Goal: Information Seeking & Learning: Learn about a topic

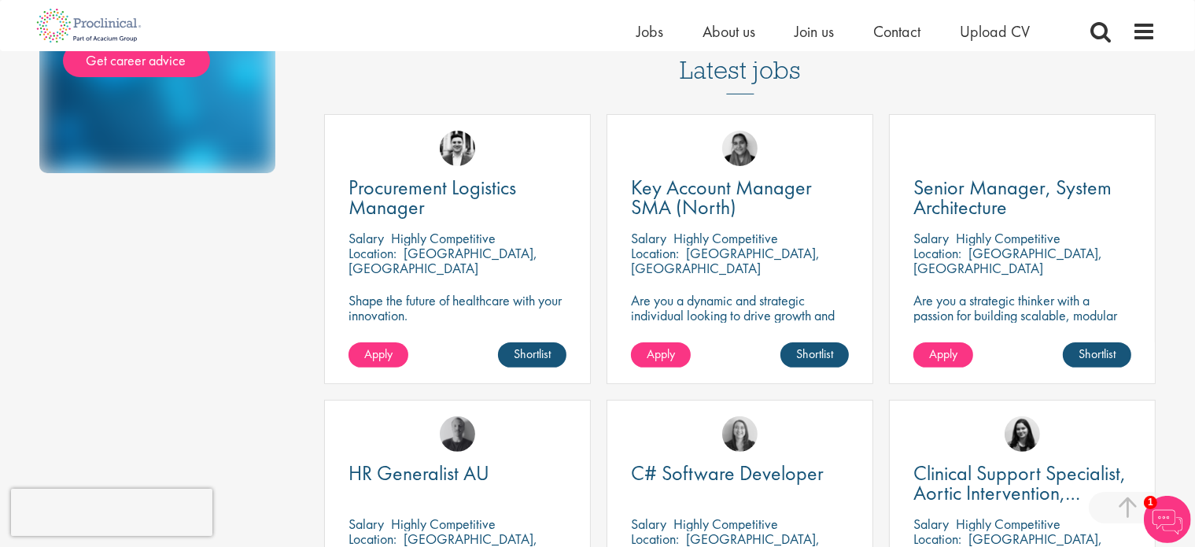
scroll to position [393, 0]
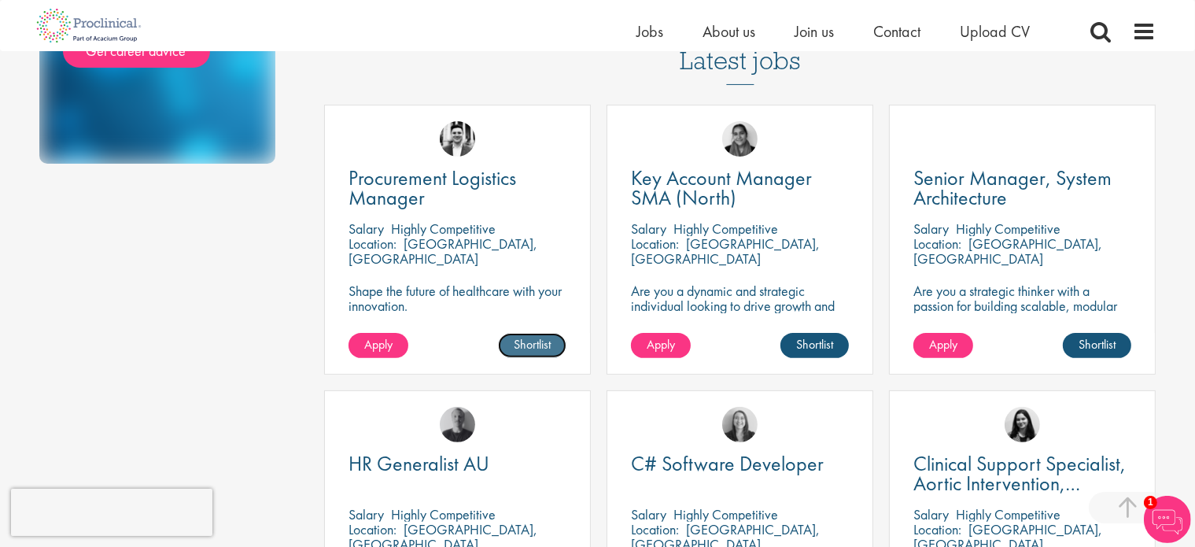
click at [526, 342] on link "Shortlist" at bounding box center [532, 345] width 68 height 25
click at [536, 341] on link "Shortlisted" at bounding box center [525, 345] width 81 height 25
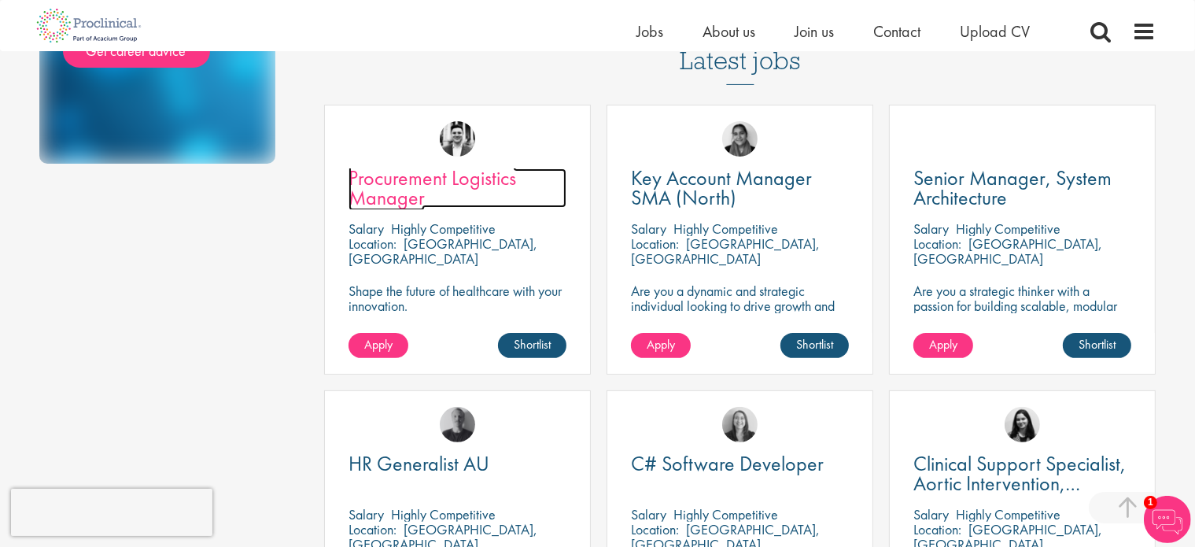
click at [418, 180] on span "Procurement Logistics Manager" at bounding box center [433, 187] width 168 height 46
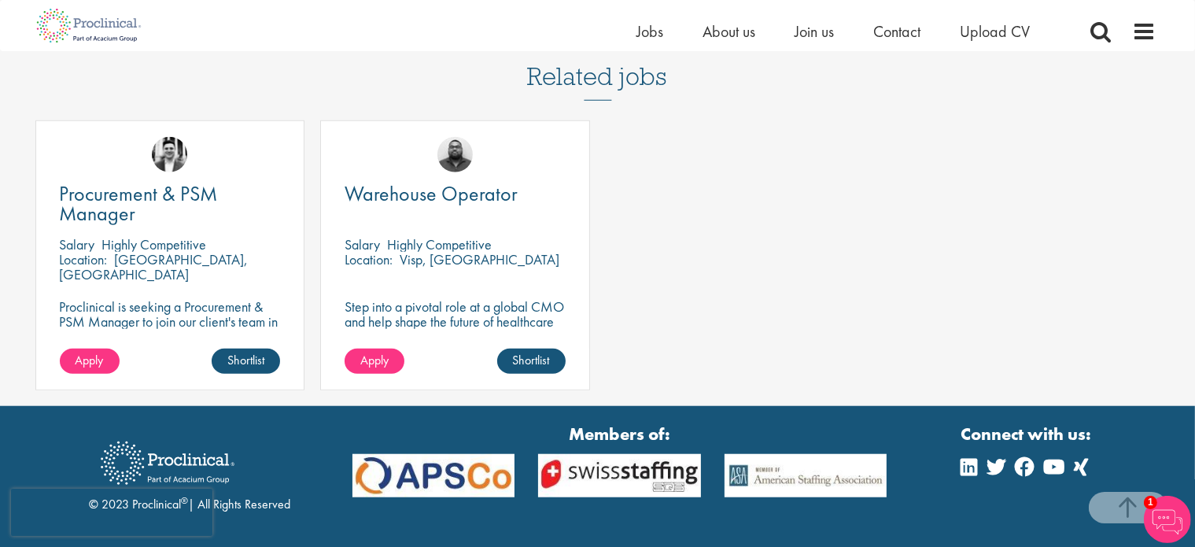
scroll to position [1338, 0]
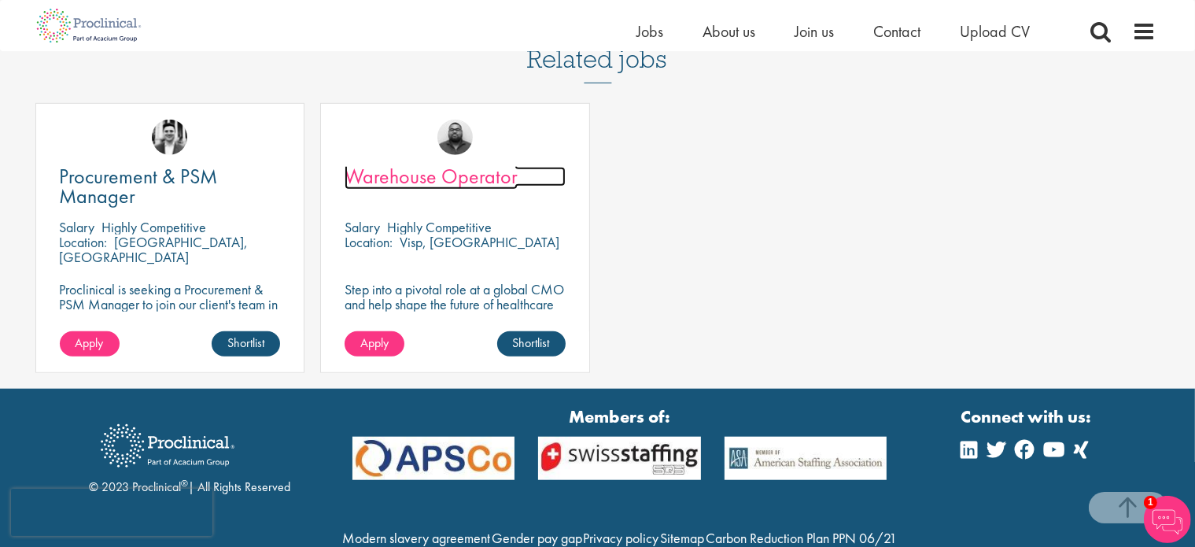
click at [443, 190] on span "Warehouse Operator" at bounding box center [431, 176] width 173 height 27
